Goal: Use online tool/utility: Utilize a website feature to perform a specific function

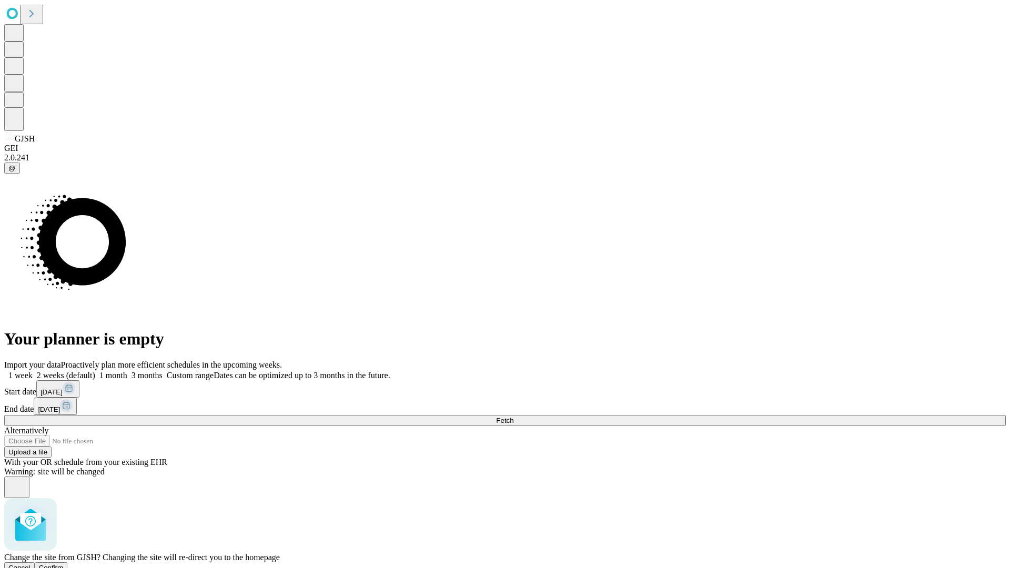
click at [64, 564] on span "Confirm" at bounding box center [51, 568] width 25 height 8
click at [127, 371] on label "1 month" at bounding box center [111, 375] width 32 height 9
click at [513, 417] on span "Fetch" at bounding box center [504, 421] width 17 height 8
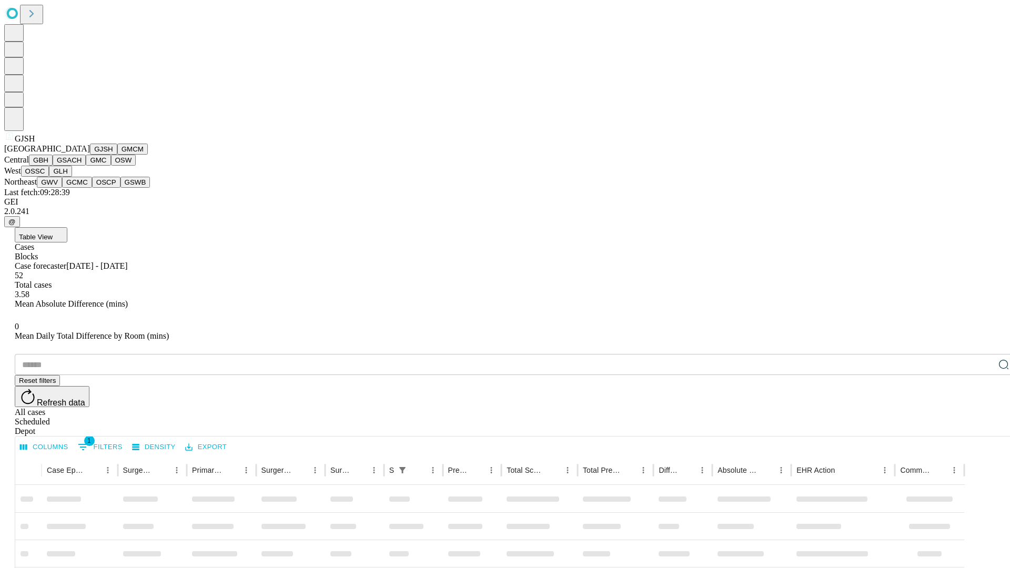
click at [117, 155] on button "GMCM" at bounding box center [132, 149] width 31 height 11
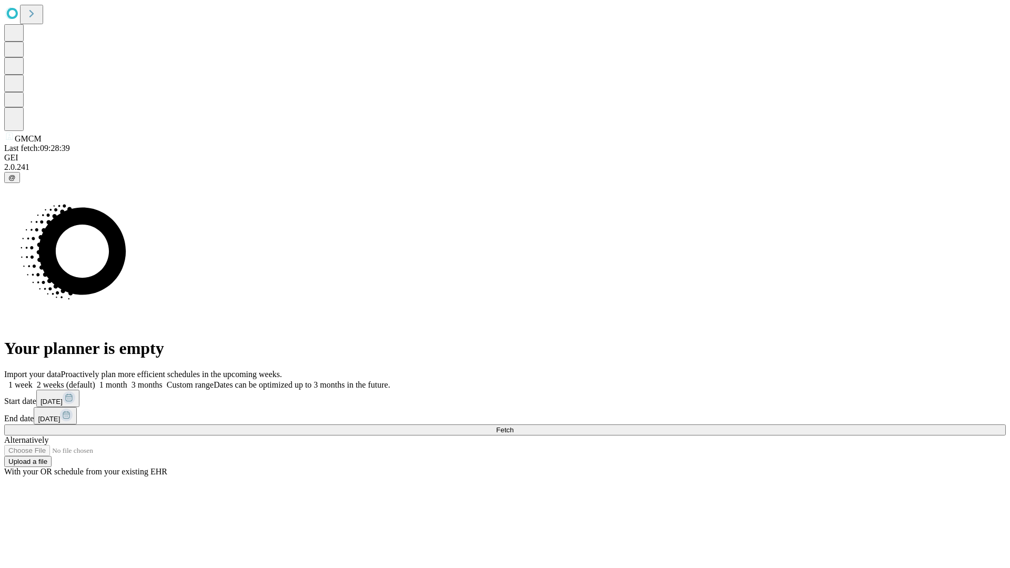
click at [127, 380] on label "1 month" at bounding box center [111, 384] width 32 height 9
click at [513, 426] on span "Fetch" at bounding box center [504, 430] width 17 height 8
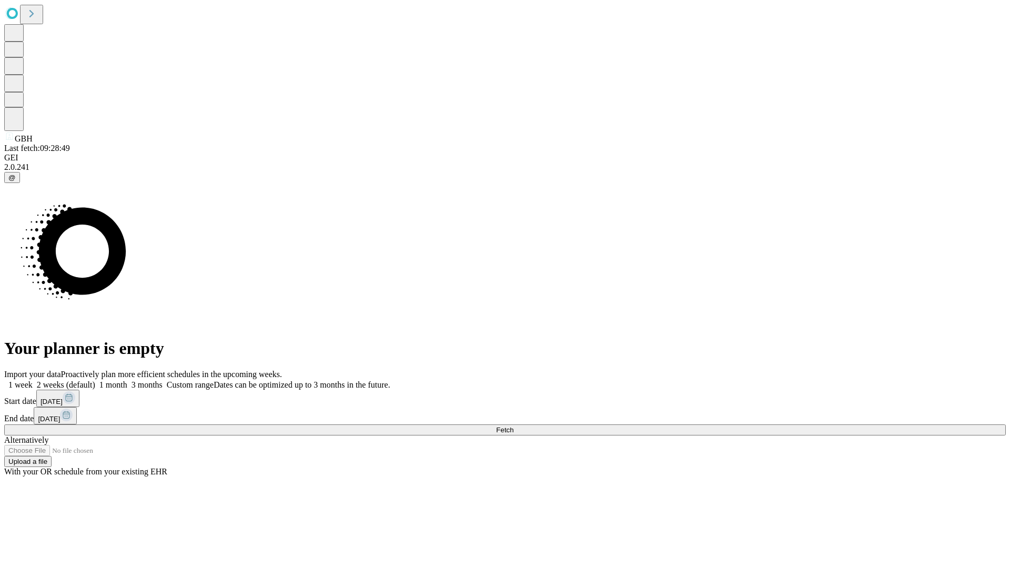
click at [127, 380] on label "1 month" at bounding box center [111, 384] width 32 height 9
click at [513, 426] on span "Fetch" at bounding box center [504, 430] width 17 height 8
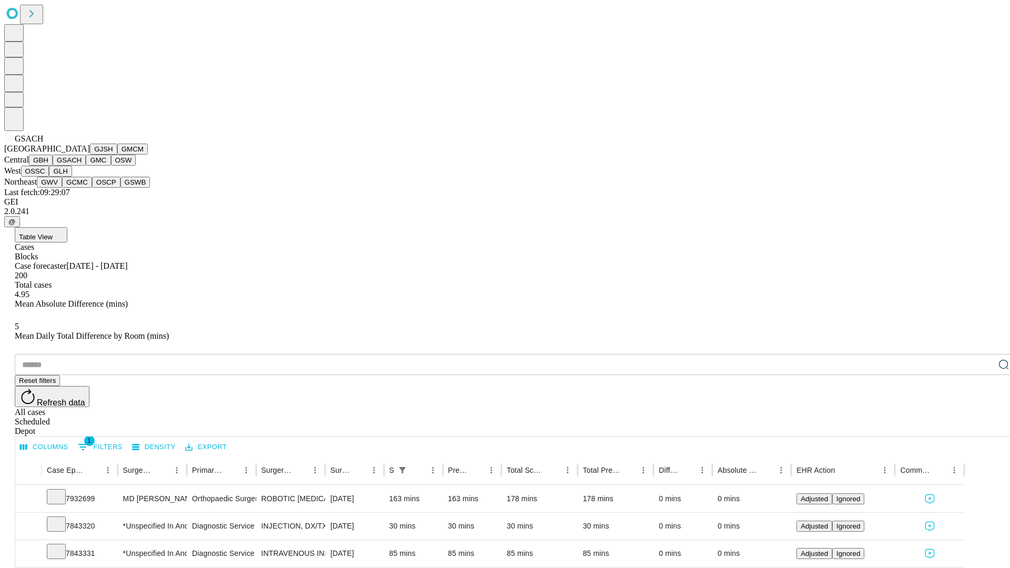
click at [86, 166] on button "GMC" at bounding box center [98, 160] width 25 height 11
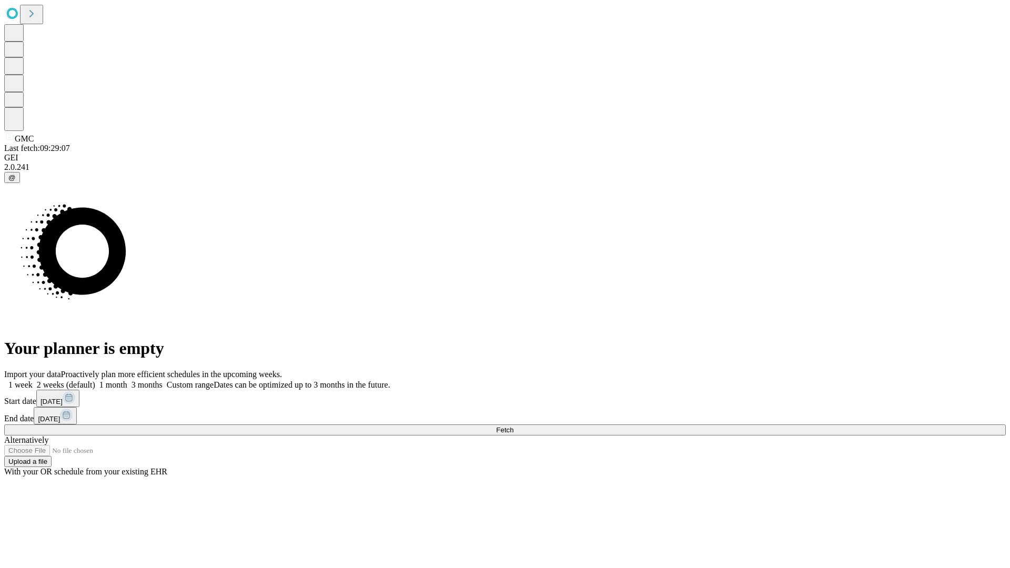
click at [513, 426] on span "Fetch" at bounding box center [504, 430] width 17 height 8
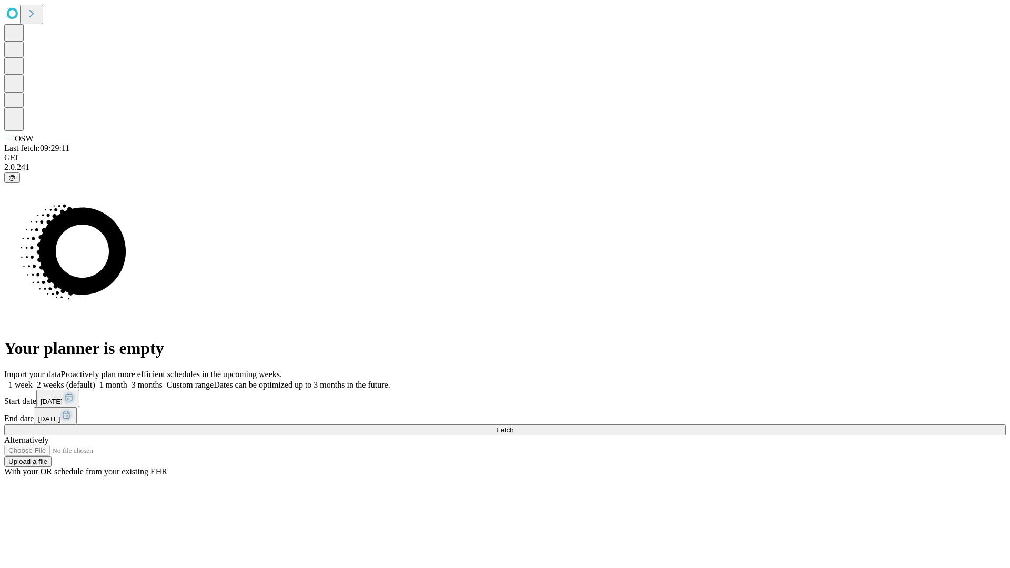
click at [127, 380] on label "1 month" at bounding box center [111, 384] width 32 height 9
click at [513, 426] on span "Fetch" at bounding box center [504, 430] width 17 height 8
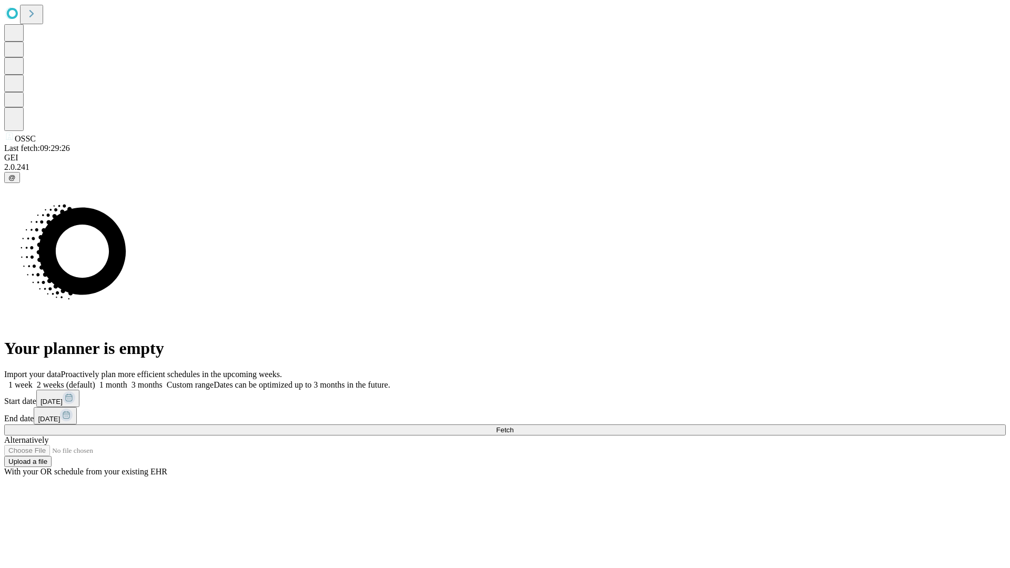
click at [127, 380] on label "1 month" at bounding box center [111, 384] width 32 height 9
click at [513, 426] on span "Fetch" at bounding box center [504, 430] width 17 height 8
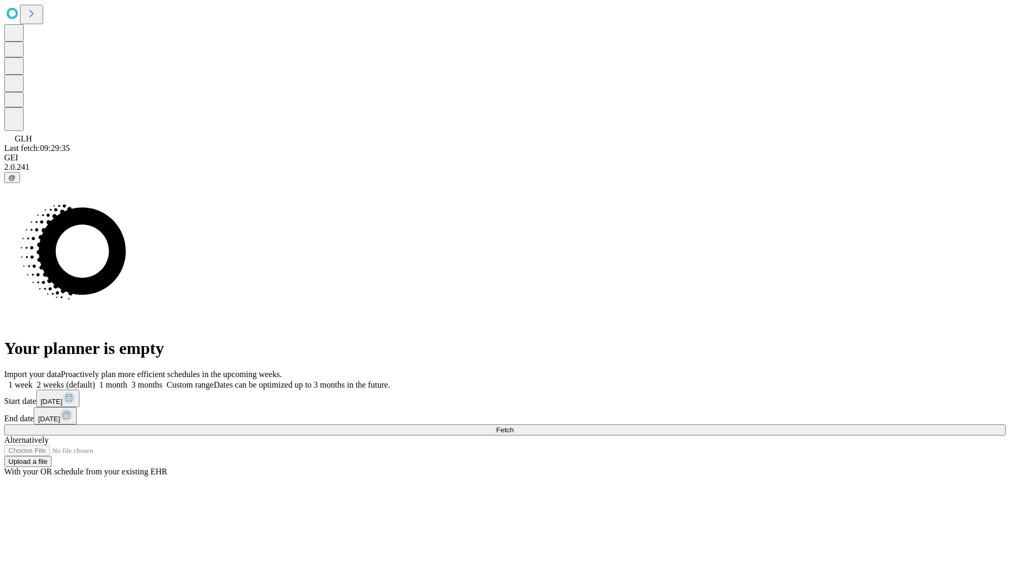
click at [513, 426] on span "Fetch" at bounding box center [504, 430] width 17 height 8
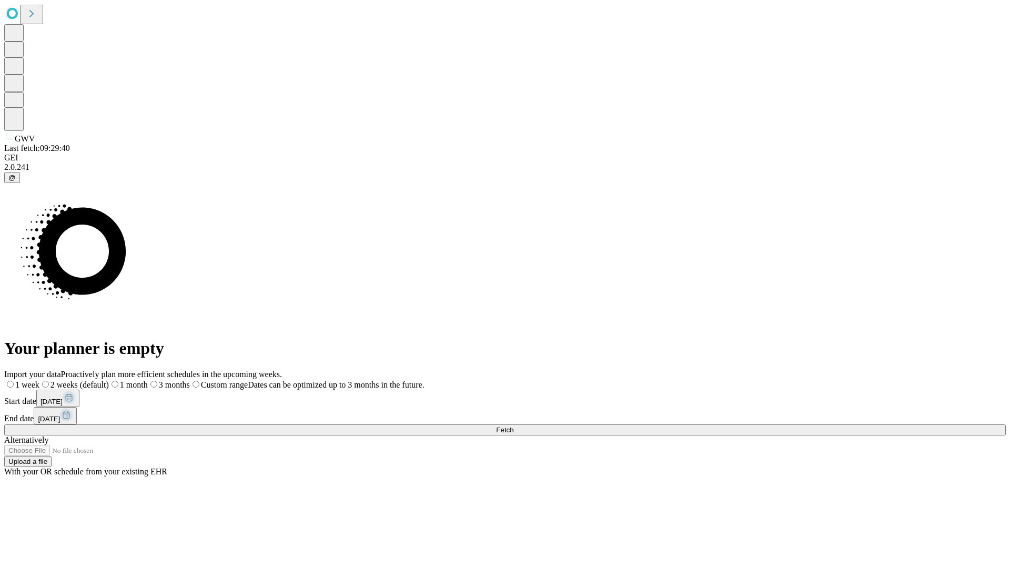
click at [148, 380] on label "1 month" at bounding box center [128, 384] width 39 height 9
click at [513, 426] on span "Fetch" at bounding box center [504, 430] width 17 height 8
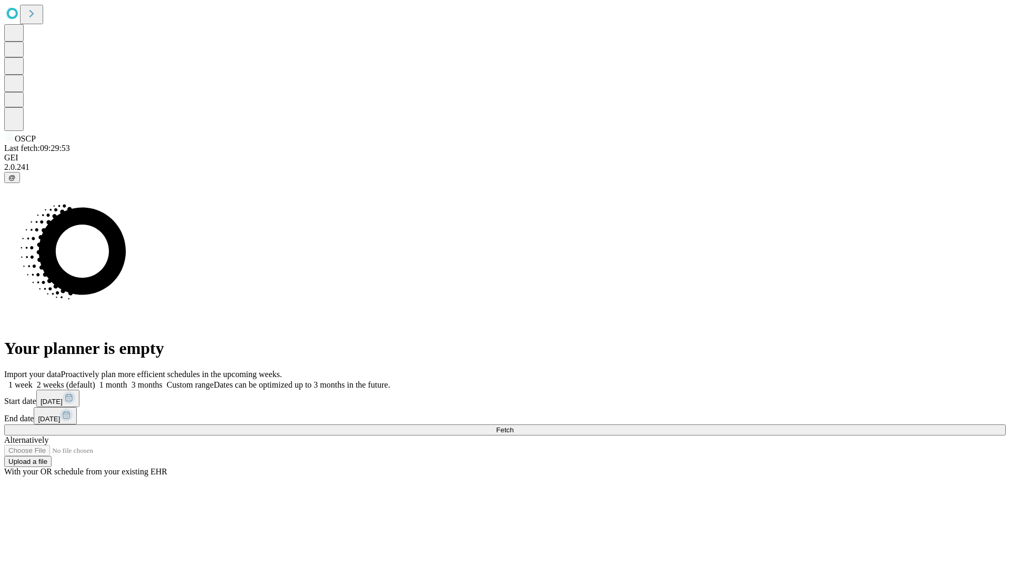
click at [513, 426] on span "Fetch" at bounding box center [504, 430] width 17 height 8
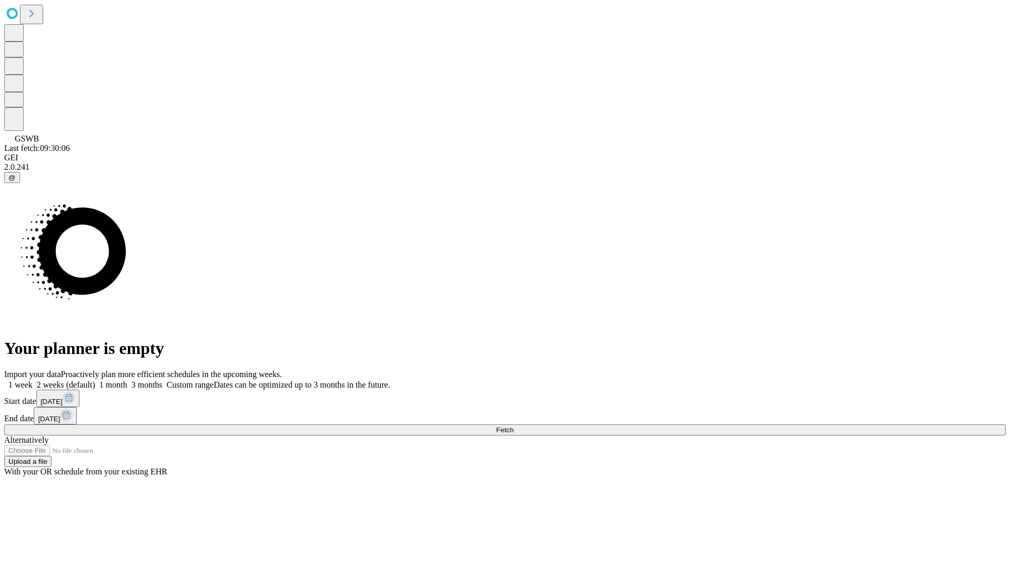
click at [127, 380] on label "1 month" at bounding box center [111, 384] width 32 height 9
click at [513, 426] on span "Fetch" at bounding box center [504, 430] width 17 height 8
